Goal: Go to known website: Go to known website

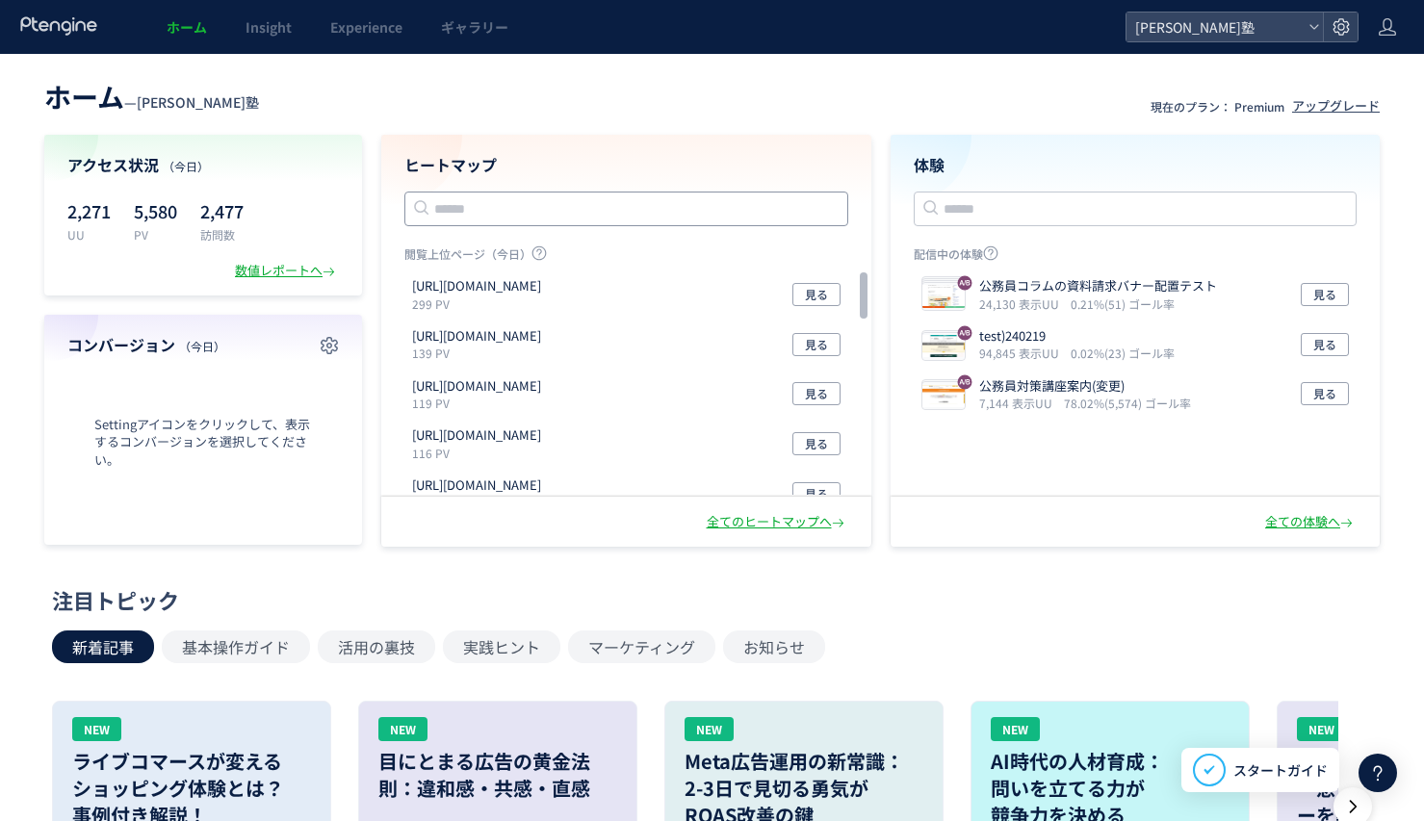
click at [643, 204] on input "text" at bounding box center [626, 209] width 444 height 35
paste input "**********"
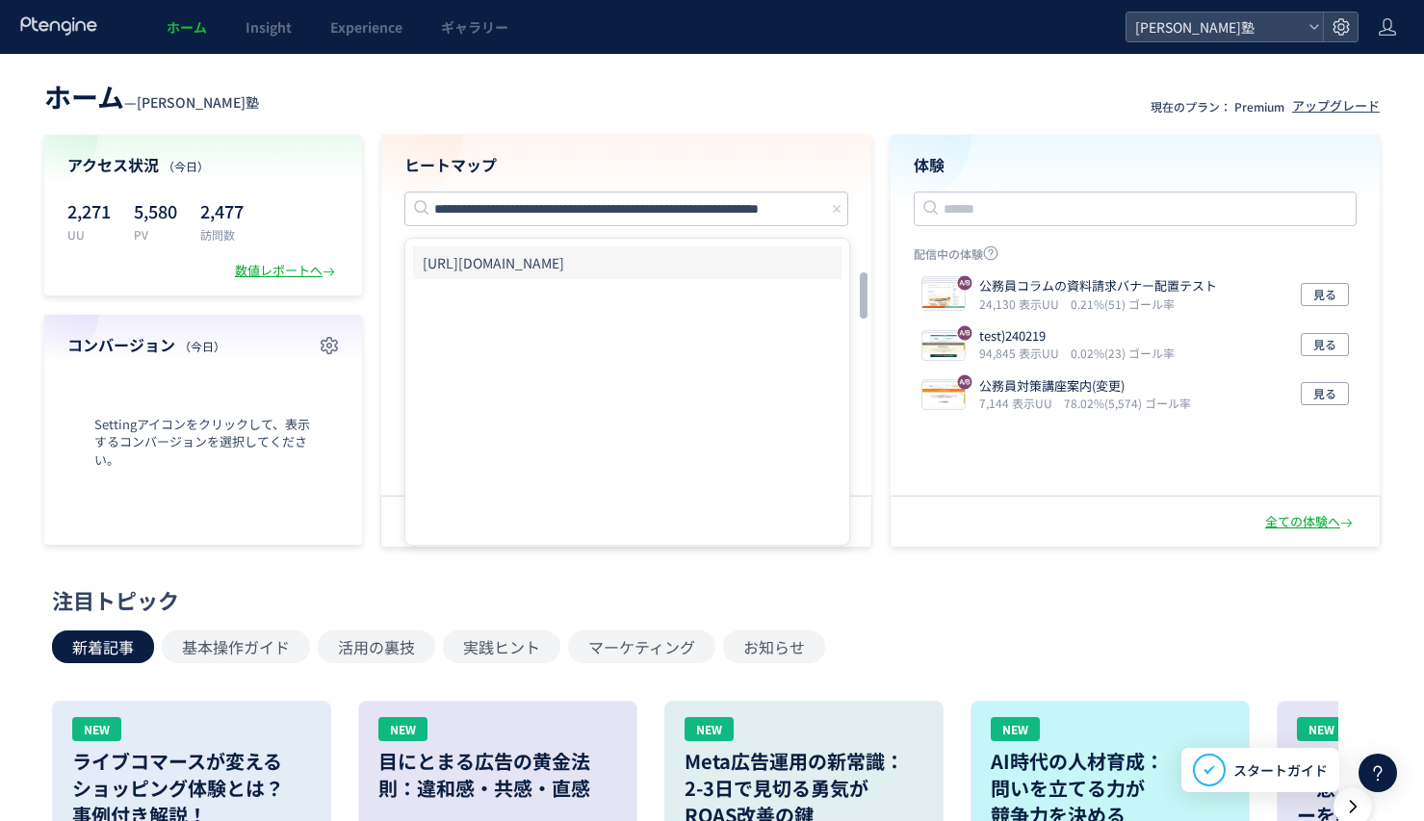
click at [605, 257] on li "[URL][DOMAIN_NAME]" at bounding box center [627, 262] width 428 height 33
type input "**********"
